Goal: Information Seeking & Learning: Learn about a topic

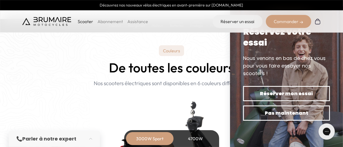
scroll to position [344, 0]
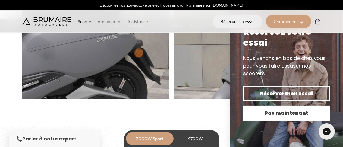
click at [302, 114] on span "Pas maintenant" at bounding box center [287, 113] width 68 height 8
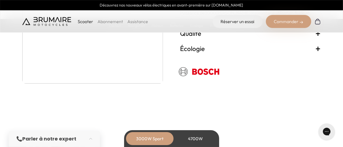
scroll to position [939, 0]
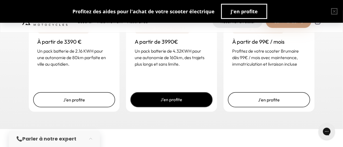
scroll to position [876, 0]
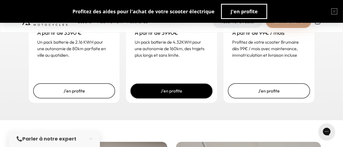
click at [180, 93] on link "J'en profite" at bounding box center [171, 90] width 82 height 15
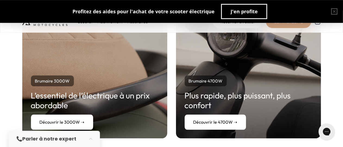
scroll to position [1064, 0]
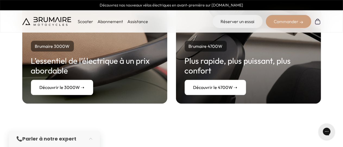
click at [219, 87] on link "Découvrir le 4700W ➝" at bounding box center [215, 87] width 61 height 15
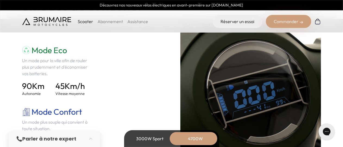
scroll to position [782, 0]
